Goal: Task Accomplishment & Management: Complete application form

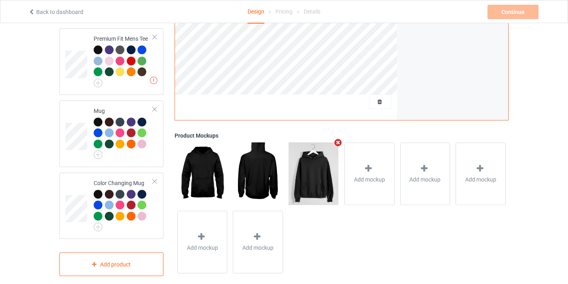
scroll to position [464, 0]
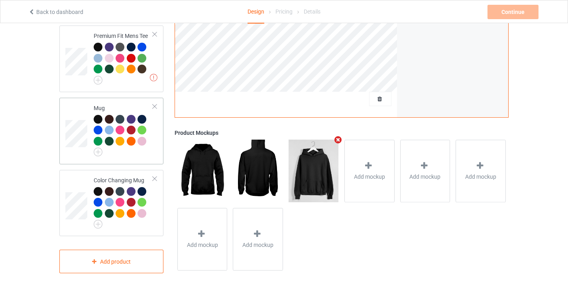
click at [73, 101] on td at bounding box center [77, 131] width 24 height 60
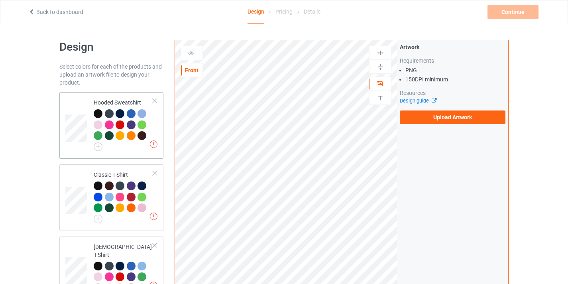
click at [78, 104] on td at bounding box center [77, 125] width 24 height 60
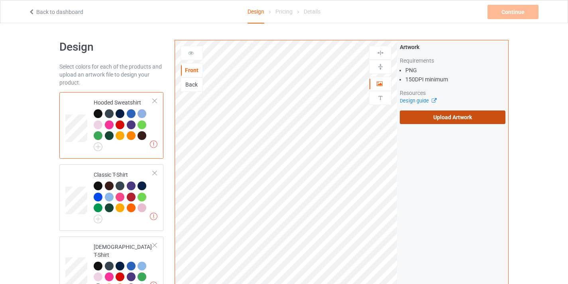
click at [434, 116] on label "Upload Artwork" at bounding box center [453, 117] width 106 height 14
click at [0, 0] on input "Upload Artwork" at bounding box center [0, 0] width 0 height 0
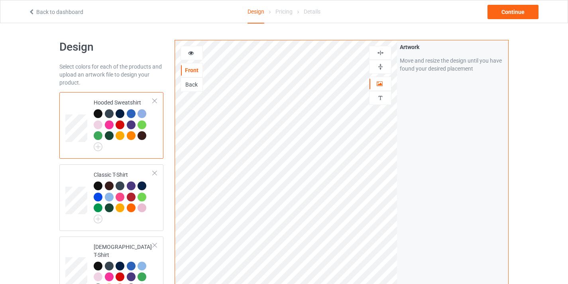
click at [383, 68] on img at bounding box center [381, 67] width 8 height 8
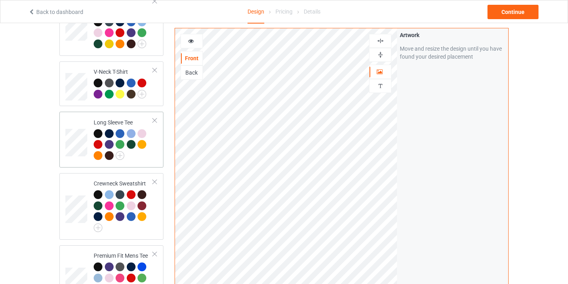
scroll to position [464, 0]
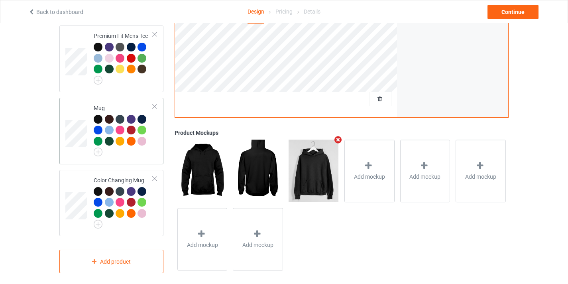
click at [82, 101] on td at bounding box center [77, 131] width 24 height 60
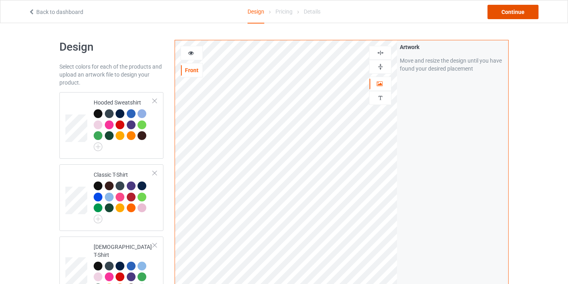
click at [523, 17] on div "Continue" at bounding box center [513, 12] width 51 height 14
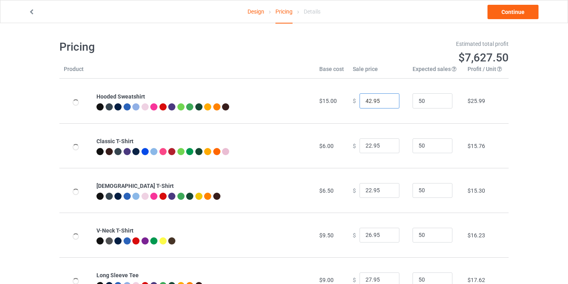
drag, startPoint x: 367, startPoint y: 99, endPoint x: 360, endPoint y: 99, distance: 7.2
click at [360, 99] on input "42.95" at bounding box center [380, 100] width 40 height 15
type input "39.95"
click at [511, 14] on link "Continue" at bounding box center [513, 12] width 51 height 14
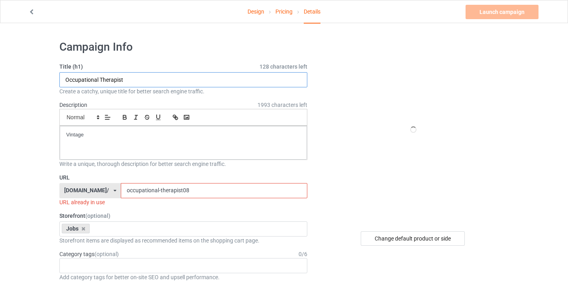
click at [133, 82] on input "Occupational Therapist" at bounding box center [183, 79] width 248 height 15
paste input "text"
type input "Therapist"
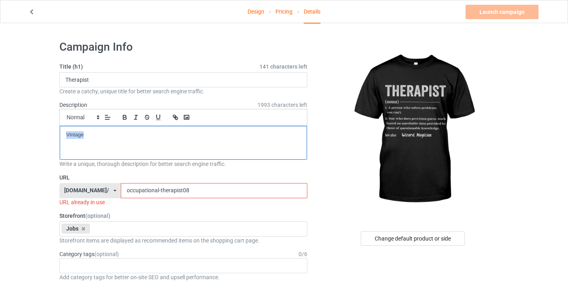
drag, startPoint x: 112, startPoint y: 141, endPoint x: 38, endPoint y: 128, distance: 74.5
drag, startPoint x: 199, startPoint y: 187, endPoint x: 43, endPoint y: 177, distance: 156.3
paste input "Therapist"
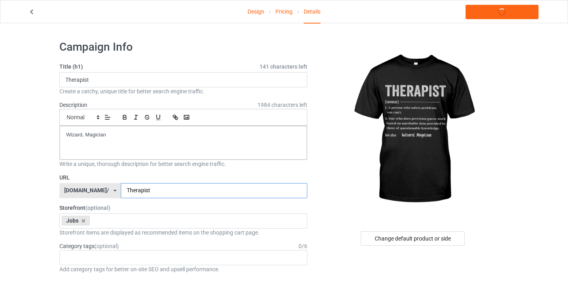
drag, startPoint x: 113, startPoint y: 189, endPoint x: 97, endPoint y: 187, distance: 15.7
click at [97, 187] on div "[DOMAIN_NAME]/ [DOMAIN_NAME][URL] [DOMAIN_NAME][URL] [DOMAIN_NAME]/ [DOMAIN_NAM…" at bounding box center [183, 190] width 248 height 15
click at [180, 192] on input "therapist" at bounding box center [214, 190] width 186 height 15
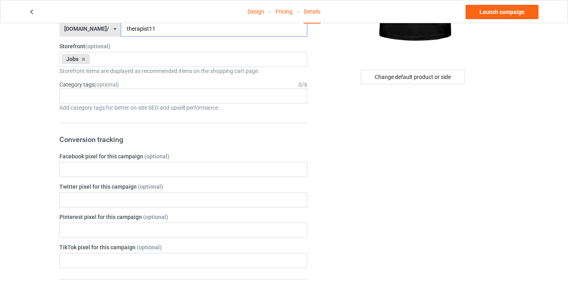
scroll to position [416, 0]
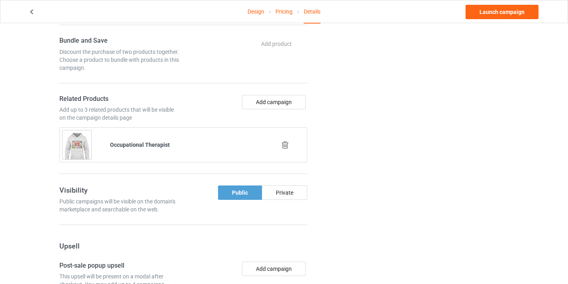
type input "therapist11"
click at [283, 142] on icon at bounding box center [285, 145] width 10 height 8
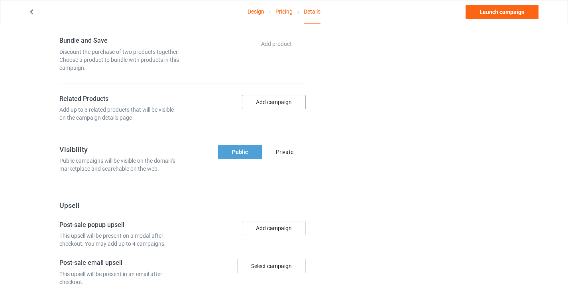
click at [280, 105] on button "Add campaign" at bounding box center [274, 102] width 64 height 14
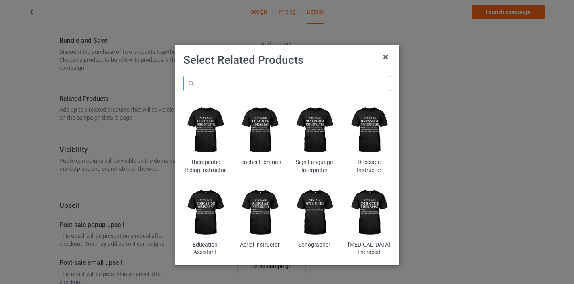
click at [273, 79] on input "text" at bounding box center [287, 83] width 208 height 15
paste input "Therapist"
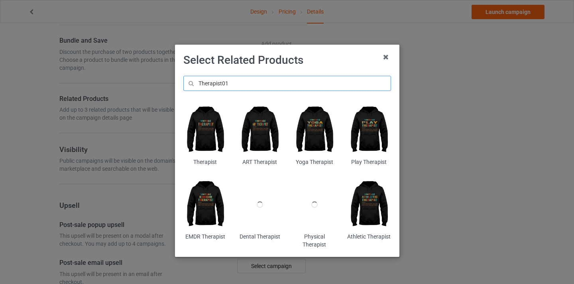
type input "Therapist01"
click at [206, 128] on img at bounding box center [204, 130] width 43 height 54
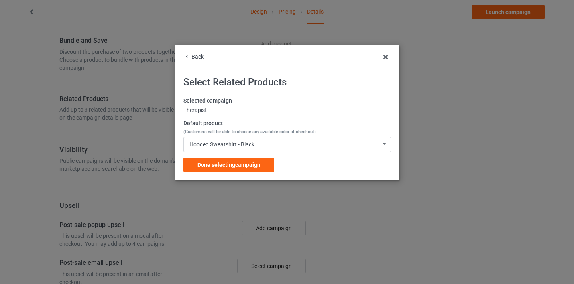
click at [268, 156] on div "Selected campaign Therapist Default product (Customers will be able to choose a…" at bounding box center [287, 134] width 208 height 75
click at [267, 164] on div "Done selecting campaign" at bounding box center [228, 165] width 91 height 14
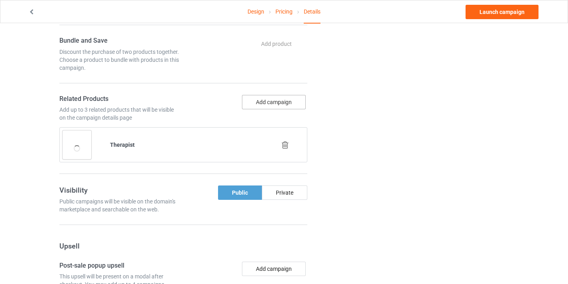
click at [282, 104] on button "Add campaign" at bounding box center [274, 102] width 64 height 14
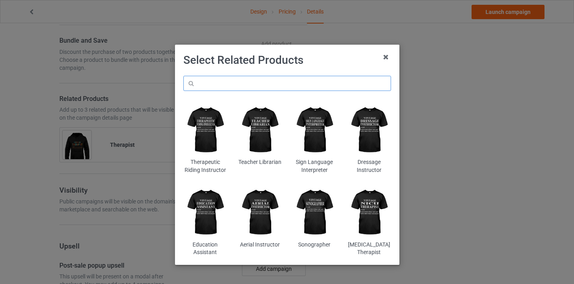
click at [232, 84] on input "text" at bounding box center [287, 83] width 208 height 15
paste input "Therapist"
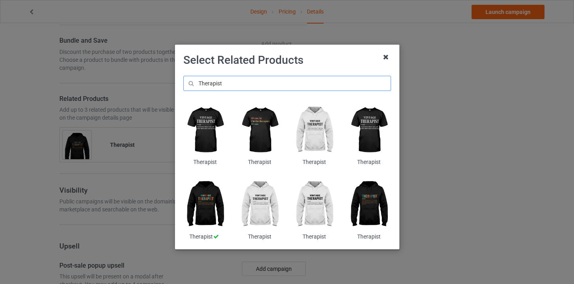
type input "Therapist"
click at [385, 57] on icon at bounding box center [386, 57] width 13 height 13
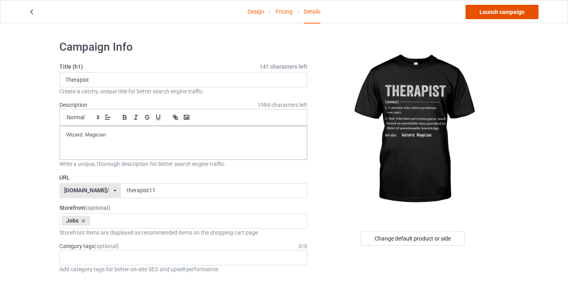
click at [511, 15] on link "Launch campaign" at bounding box center [502, 12] width 73 height 14
